Goal: Task Accomplishment & Management: Manage account settings

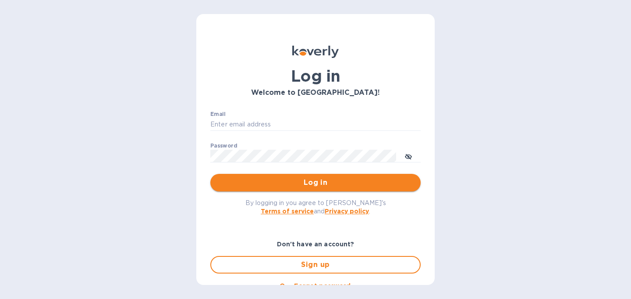
type input "[PERSON_NAME][EMAIL_ADDRESS][DOMAIN_NAME]"
click at [294, 181] on span "Log in" at bounding box center [315, 182] width 196 height 11
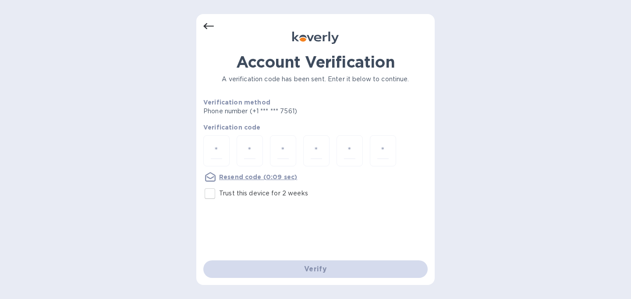
click at [214, 195] on input "Trust this device for 2 weeks" at bounding box center [210, 193] width 18 height 18
checkbox input "true"
click at [214, 153] on input "number" at bounding box center [216, 151] width 11 height 16
type input "7"
type input "0"
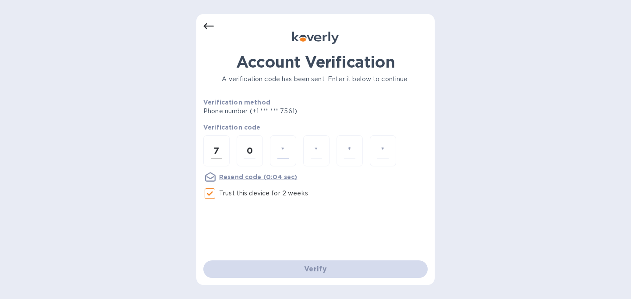
type input "6"
type input "3"
type input "4"
type input "0"
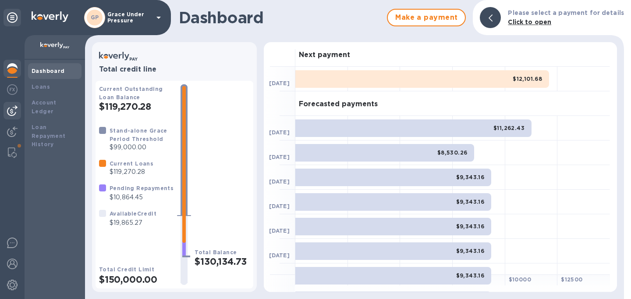
click at [9, 109] on img at bounding box center [12, 110] width 11 height 11
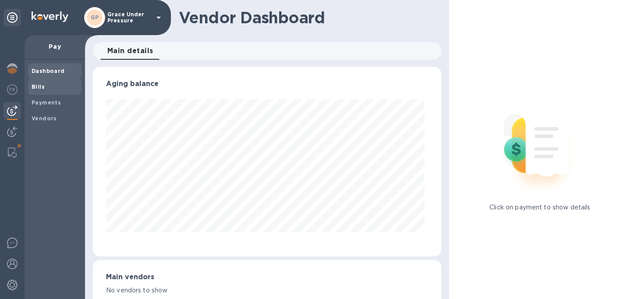
click at [34, 84] on b "Bills" at bounding box center [38, 86] width 13 height 7
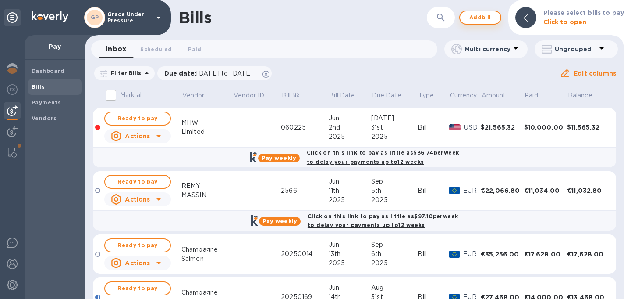
click at [484, 19] on span "Add bill" at bounding box center [480, 17] width 26 height 11
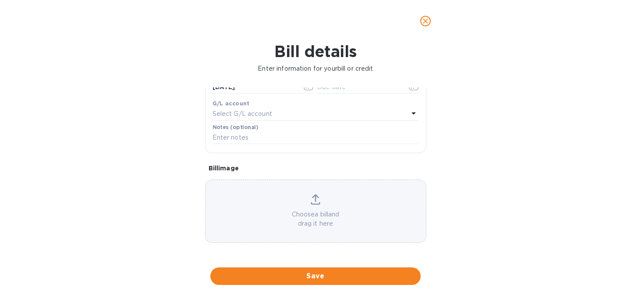
scroll to position [177, 0]
click at [306, 225] on p "Choose a bill and drag it here" at bounding box center [316, 219] width 221 height 18
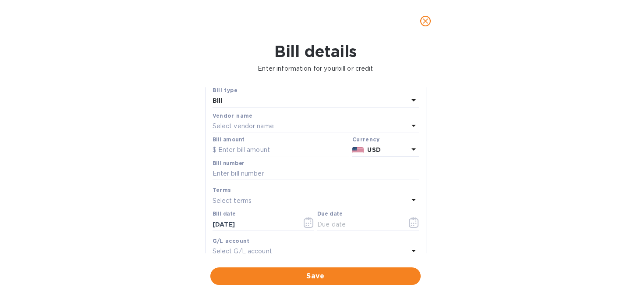
scroll to position [26, 0]
click at [240, 180] on input "text" at bounding box center [316, 173] width 207 height 13
type input "20250826"
click at [409, 154] on icon at bounding box center [414, 148] width 11 height 11
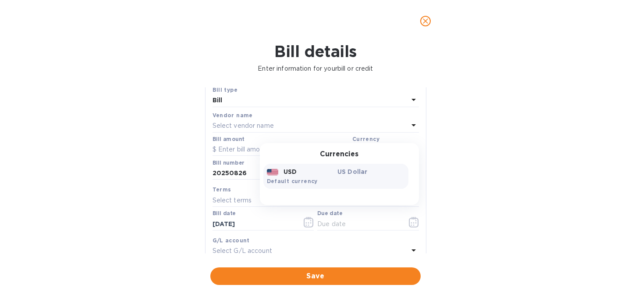
click at [378, 143] on div "Currency" at bounding box center [386, 138] width 67 height 9
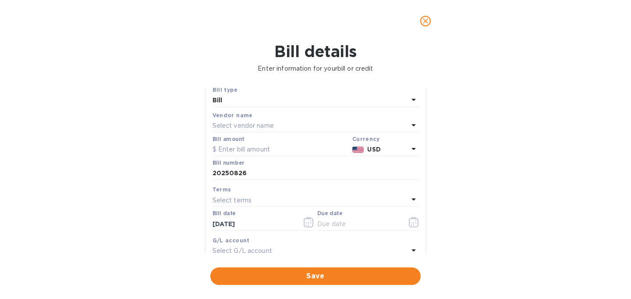
click at [298, 132] on div "Select vendor name" at bounding box center [311, 126] width 196 height 12
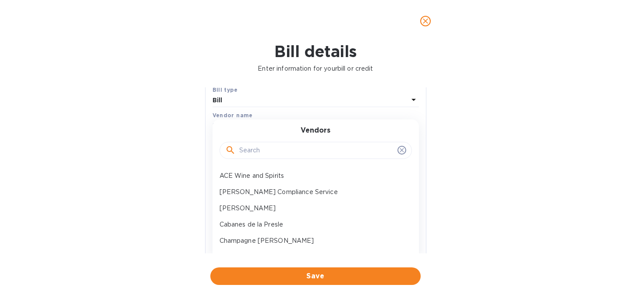
click at [291, 157] on input "text" at bounding box center [316, 150] width 155 height 13
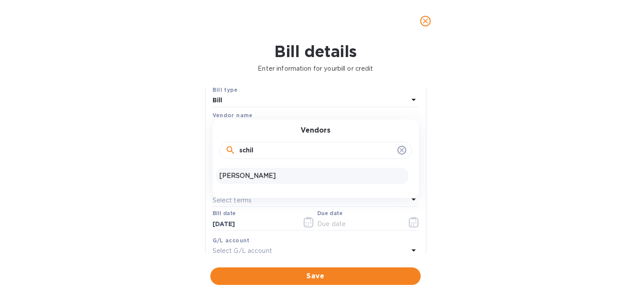
type input "schil"
click at [289, 180] on p "[PERSON_NAME]" at bounding box center [312, 175] width 185 height 9
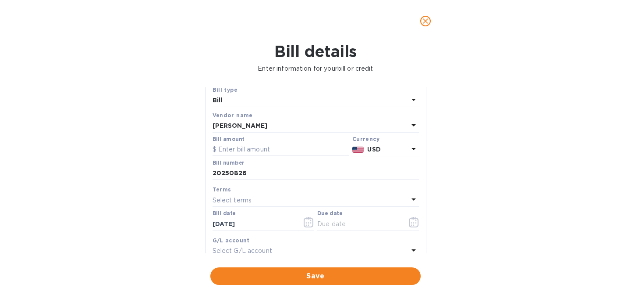
click at [409, 154] on icon at bounding box center [414, 148] width 11 height 11
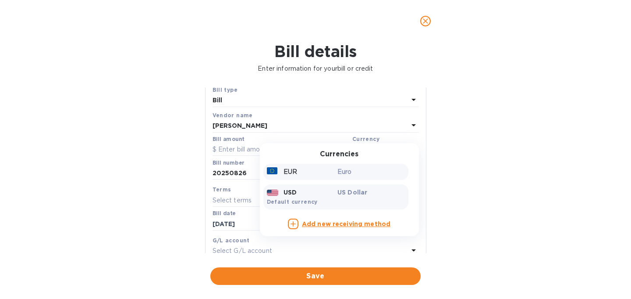
click at [284, 176] on p "EUR" at bounding box center [291, 171] width 14 height 9
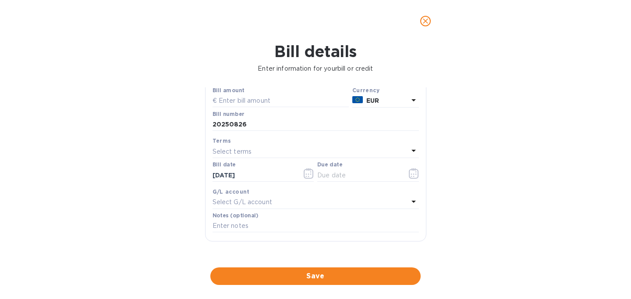
scroll to position [92, 0]
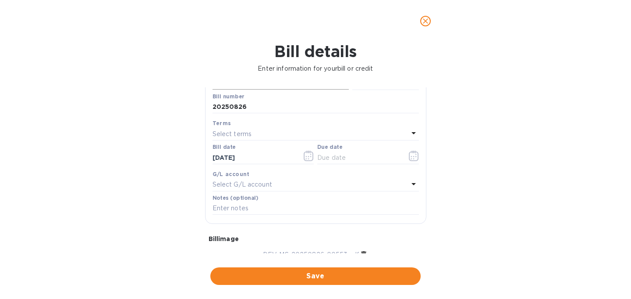
click at [270, 90] on input "text" at bounding box center [281, 83] width 136 height 13
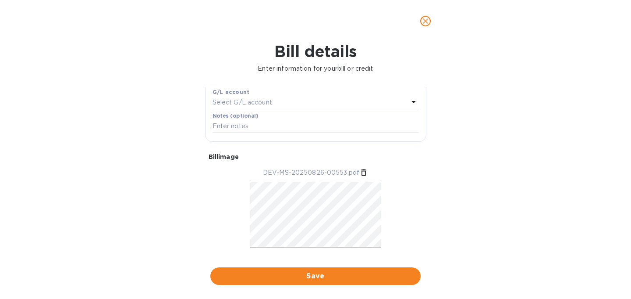
scroll to position [175, 0]
type input "885.00"
click at [320, 275] on span "Save" at bounding box center [315, 276] width 196 height 11
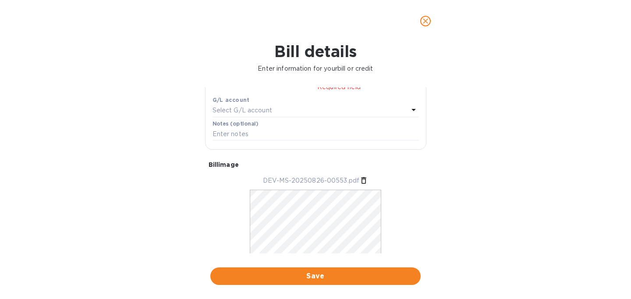
click at [410, 78] on icon "button" at bounding box center [414, 72] width 10 height 11
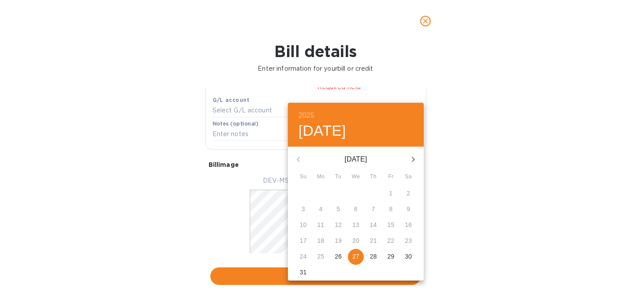
click at [389, 253] on p "29" at bounding box center [391, 256] width 7 height 9
type input "[DATE]"
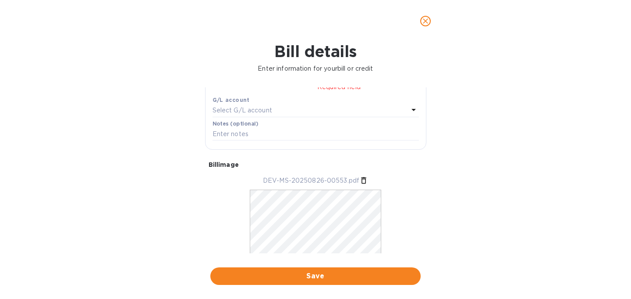
scroll to position [169, 0]
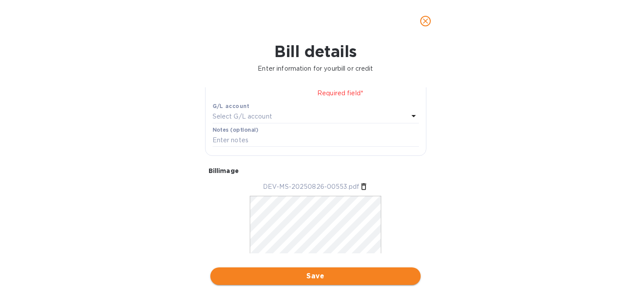
click at [363, 271] on span "Save" at bounding box center [315, 276] width 196 height 11
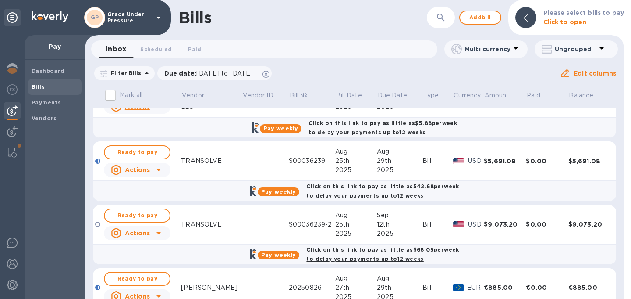
scroll to position [263, 0]
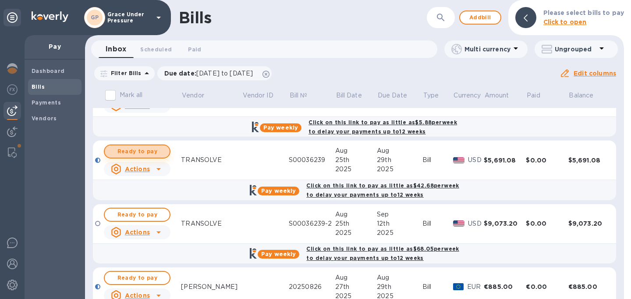
click at [146, 157] on span "Ready to pay" at bounding box center [137, 151] width 51 height 11
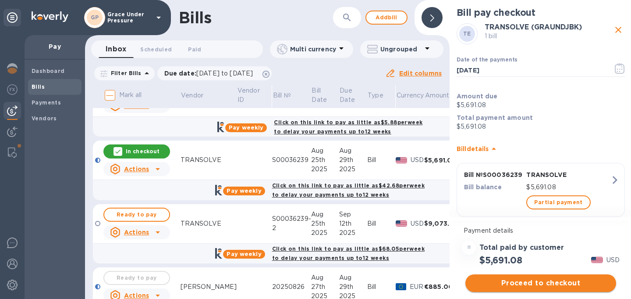
click at [538, 283] on span "Proceed to checkout" at bounding box center [541, 283] width 137 height 11
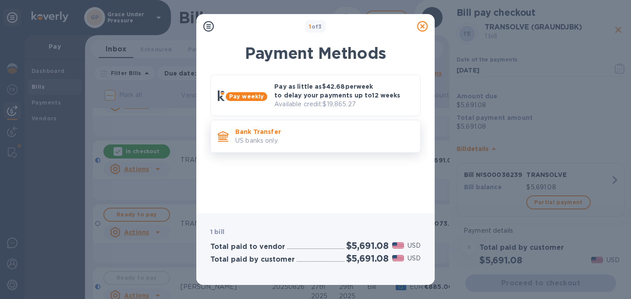
click at [346, 145] on p "US banks only." at bounding box center [324, 140] width 178 height 9
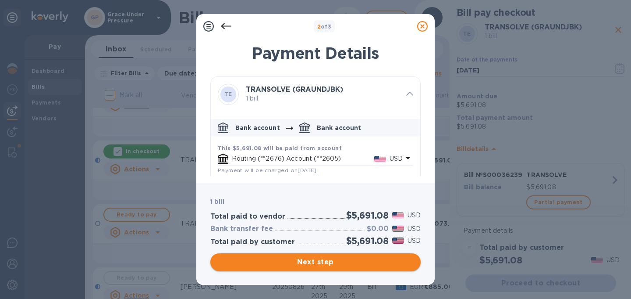
click at [338, 260] on span "Next step" at bounding box center [315, 262] width 196 height 11
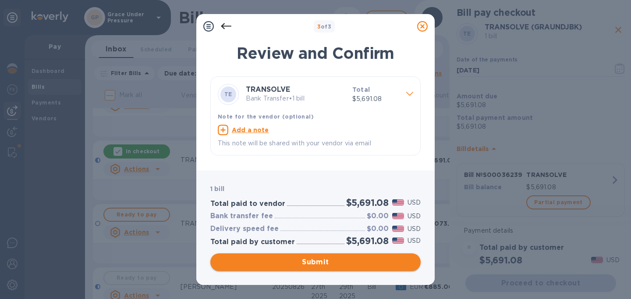
click at [338, 260] on span "Submit" at bounding box center [315, 262] width 196 height 11
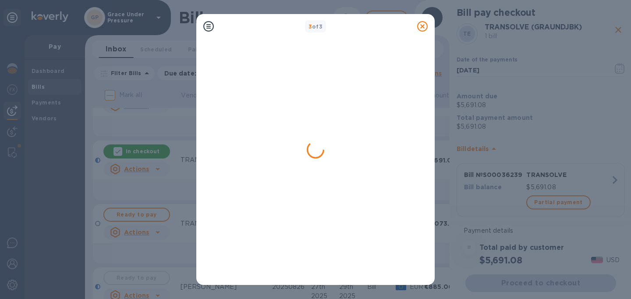
scroll to position [0, 0]
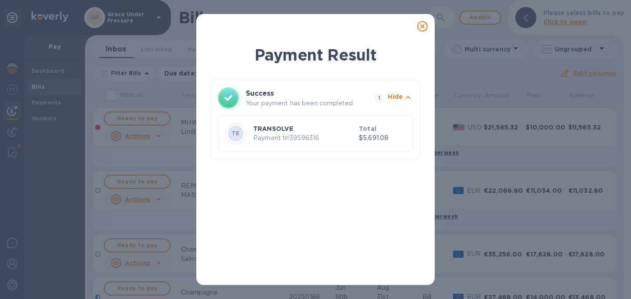
click at [423, 26] on icon at bounding box center [422, 26] width 11 height 11
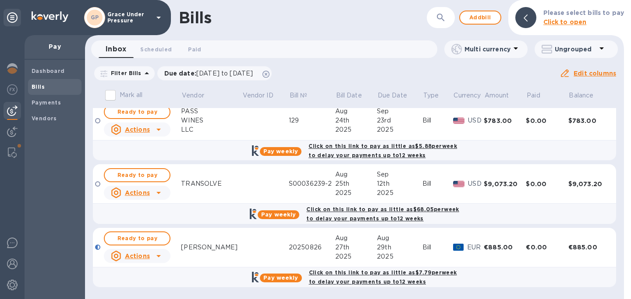
scroll to position [262, 0]
click at [151, 234] on span "Ready to pay" at bounding box center [137, 238] width 51 height 11
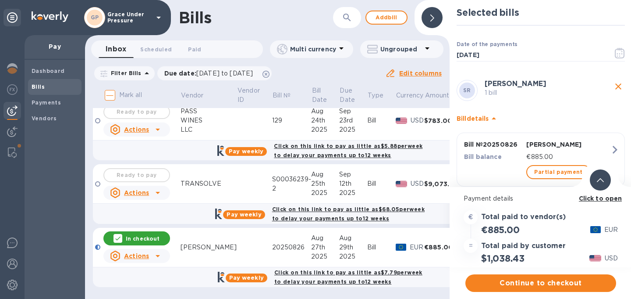
click at [527, 281] on span "Continue to checkout" at bounding box center [541, 283] width 137 height 11
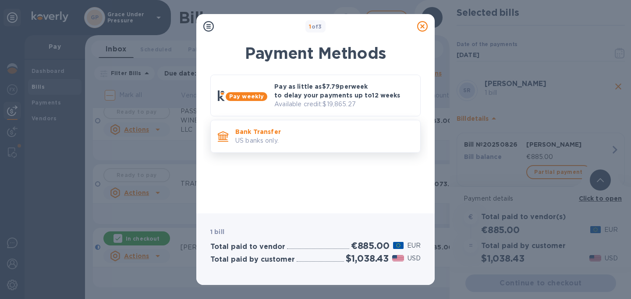
click at [318, 141] on p "US banks only." at bounding box center [324, 140] width 178 height 9
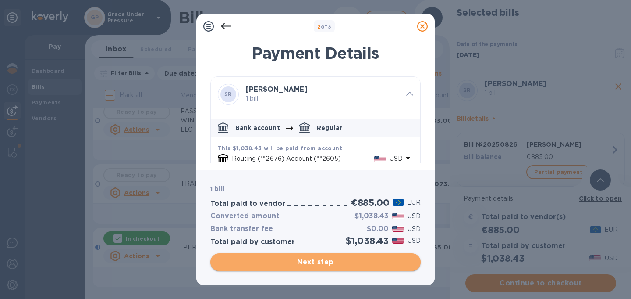
click at [329, 264] on span "Next step" at bounding box center [315, 262] width 196 height 11
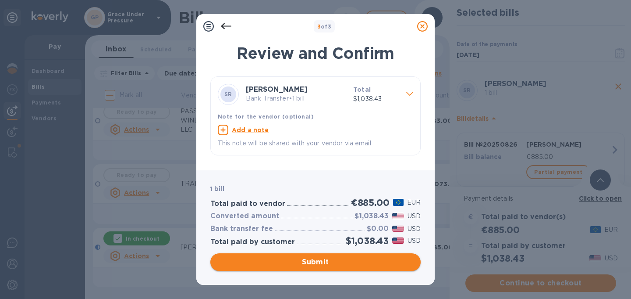
click at [329, 264] on span "Submit" at bounding box center [315, 262] width 196 height 11
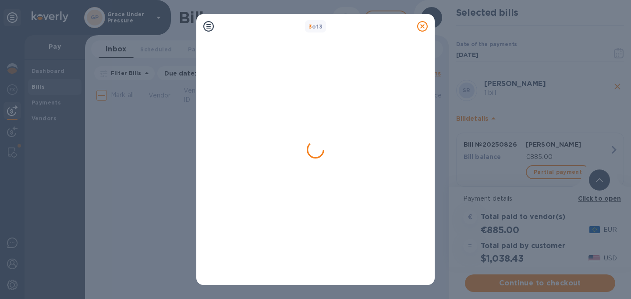
scroll to position [0, 0]
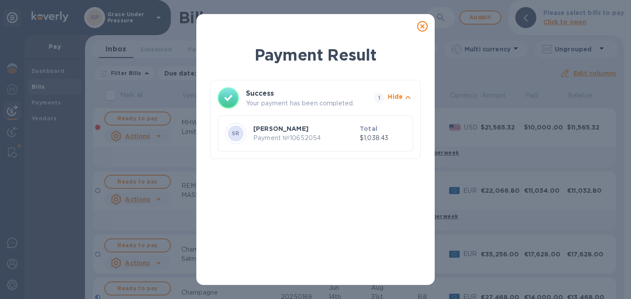
click at [421, 26] on icon at bounding box center [422, 26] width 11 height 11
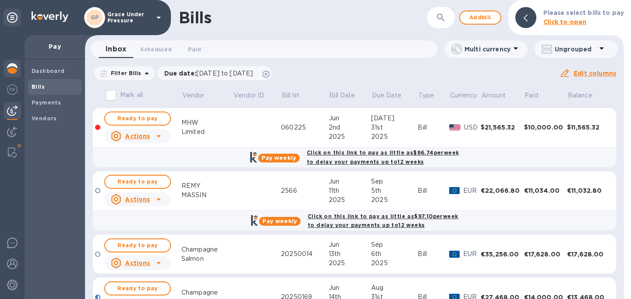
click at [14, 67] on img at bounding box center [12, 68] width 11 height 11
